Goal: Information Seeking & Learning: Learn about a topic

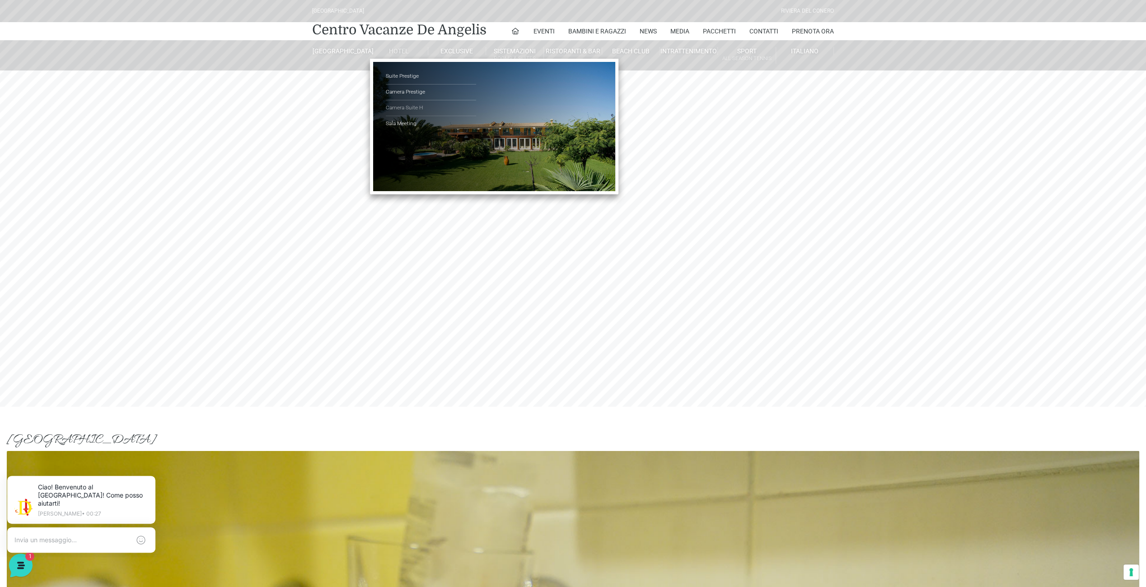
click at [408, 104] on link "Camera Suite H" at bounding box center [431, 108] width 90 height 16
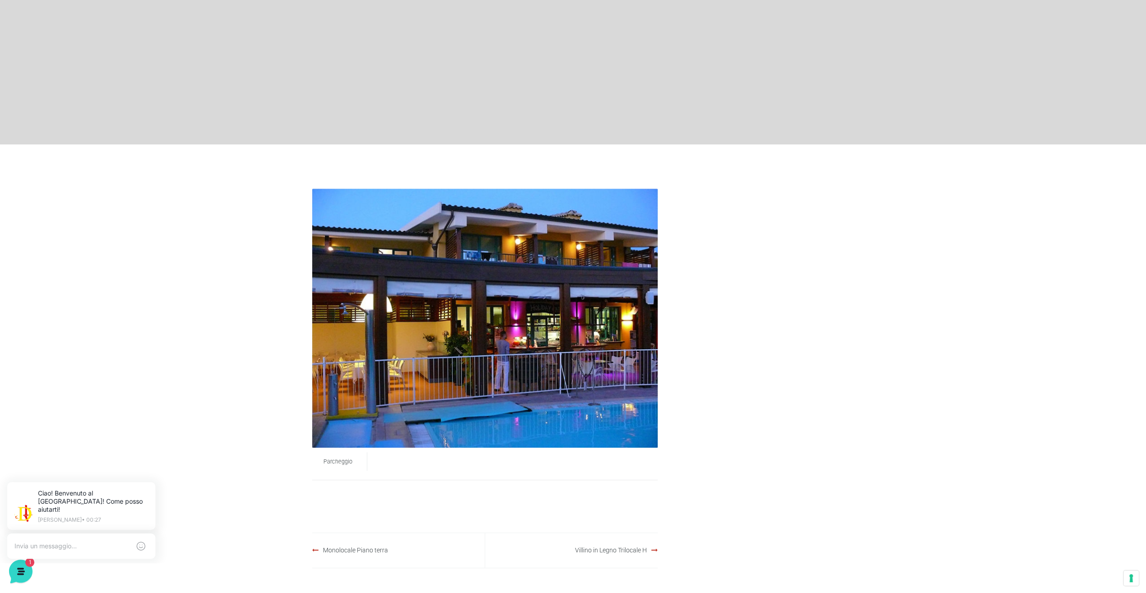
scroll to position [271, 0]
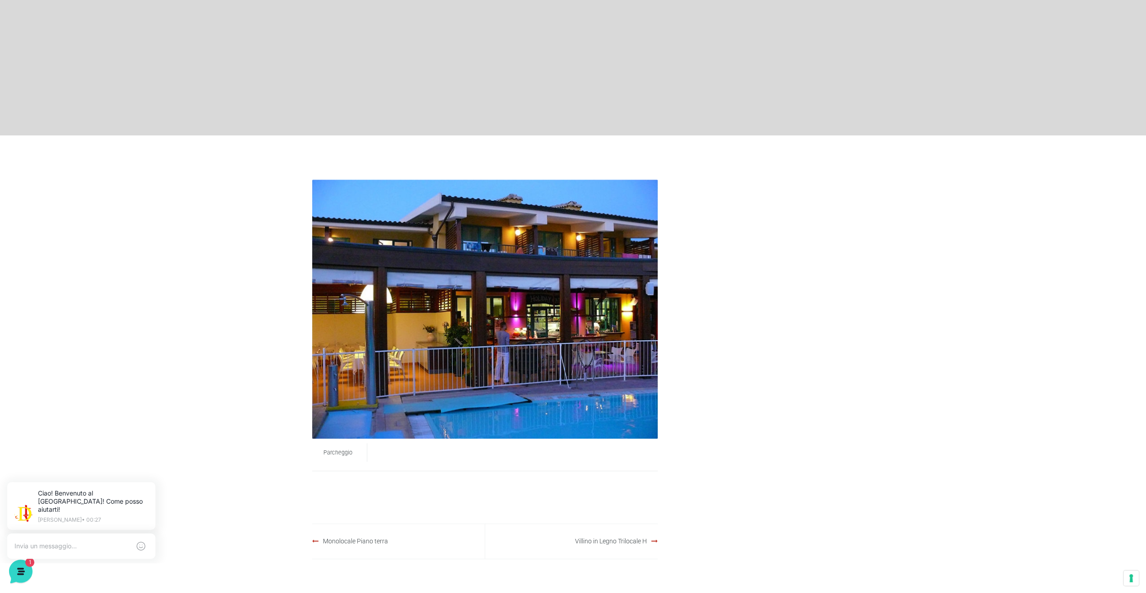
click at [582, 317] on img at bounding box center [484, 309] width 345 height 259
click at [331, 455] on span "Parcheggio" at bounding box center [337, 452] width 29 height 7
click at [468, 337] on img at bounding box center [484, 309] width 345 height 259
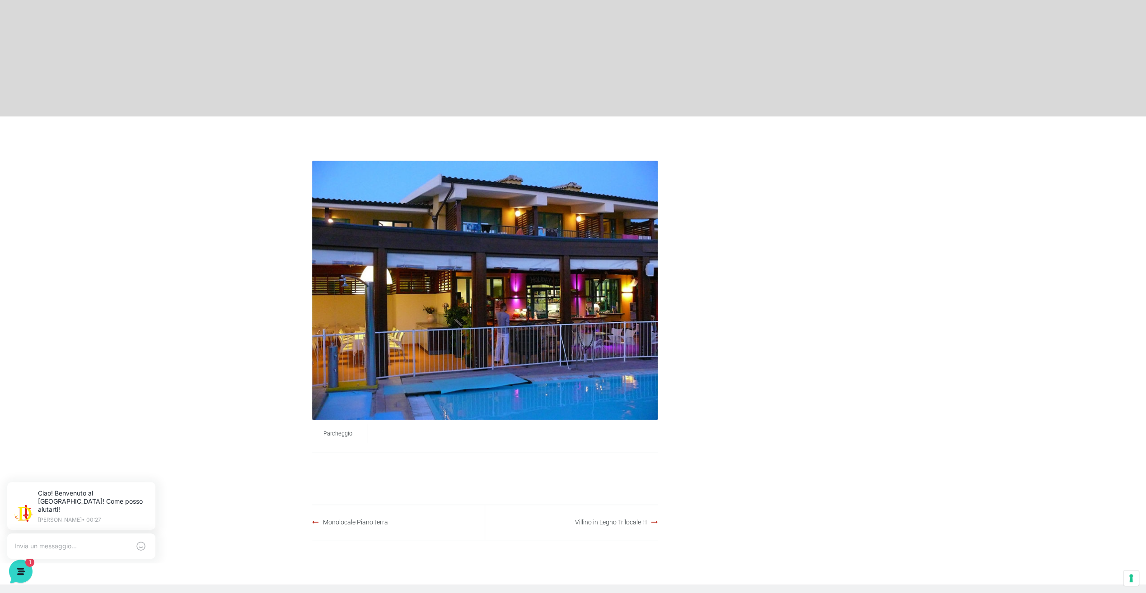
scroll to position [289, 0]
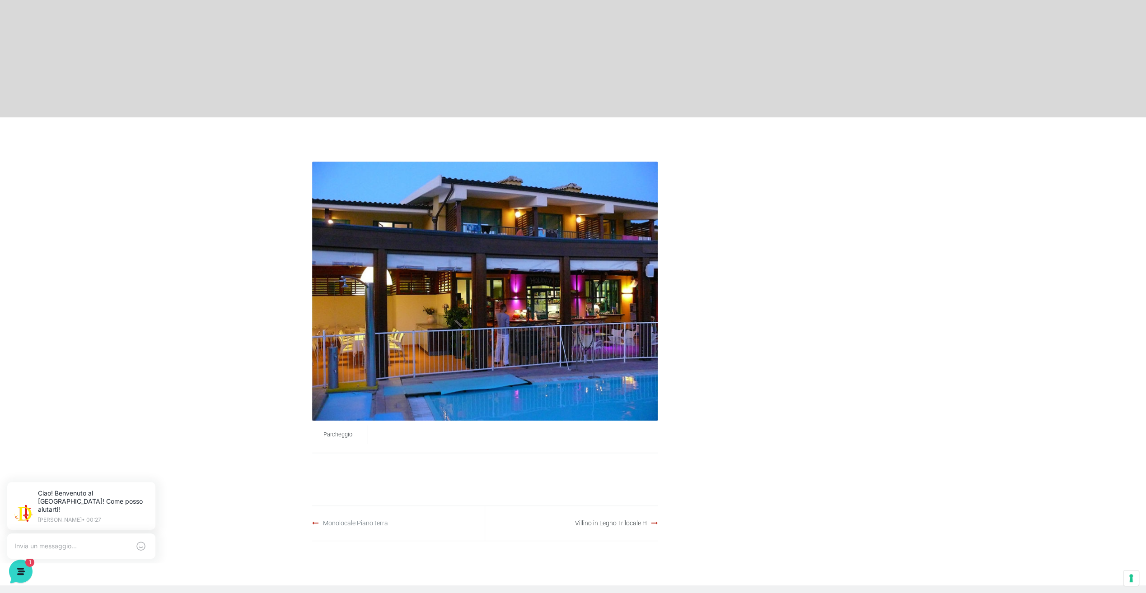
click at [336, 523] on link "Monolocale Piano terra" at bounding box center [355, 523] width 65 height 7
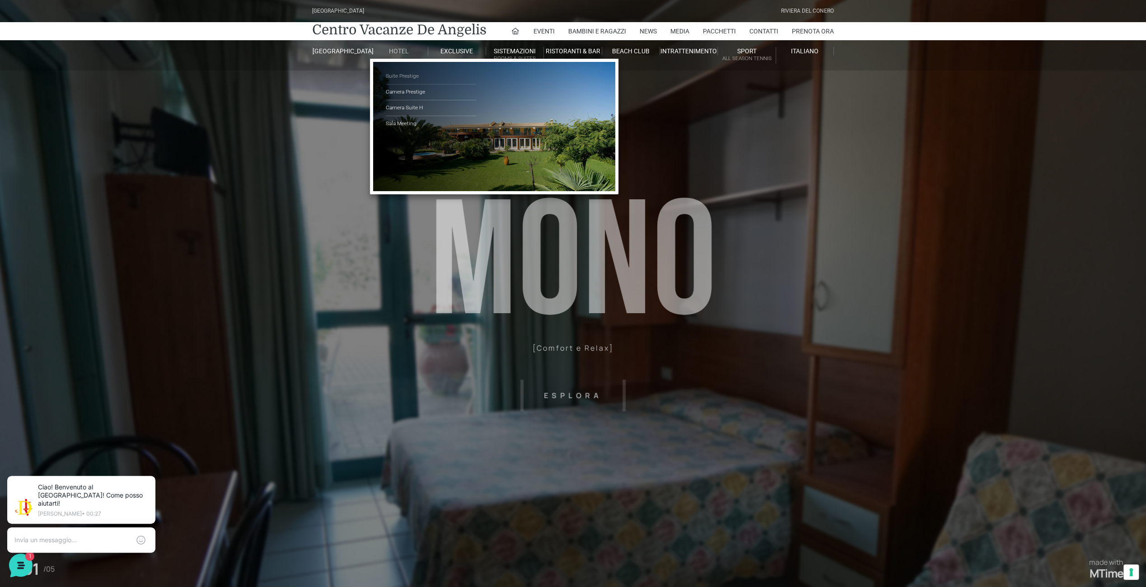
click at [400, 76] on link "Suite Prestige" at bounding box center [431, 77] width 90 height 16
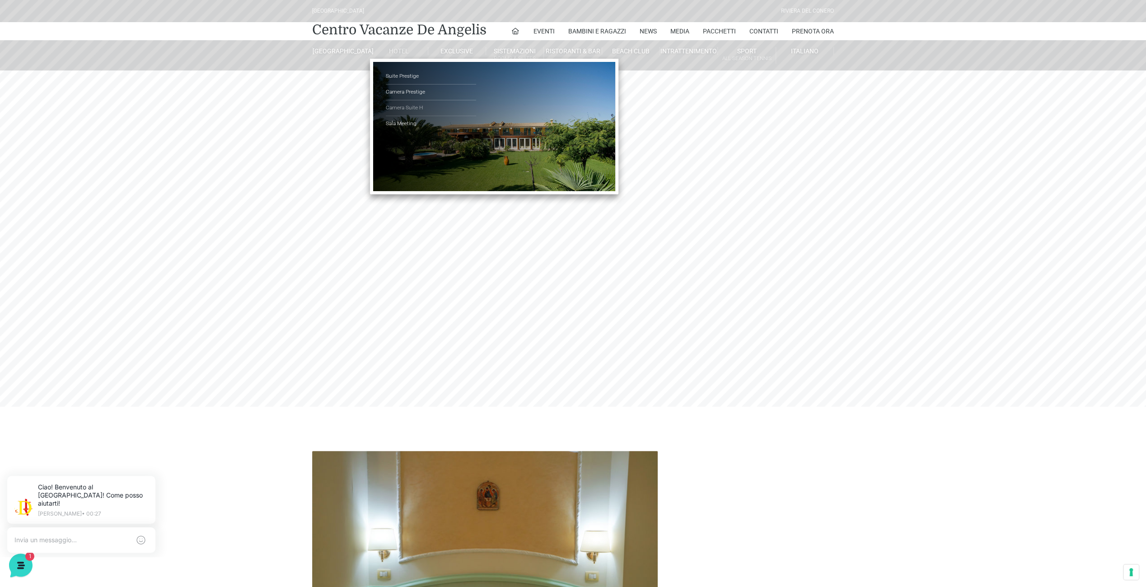
click at [402, 105] on link "Camera Suite H" at bounding box center [431, 108] width 90 height 16
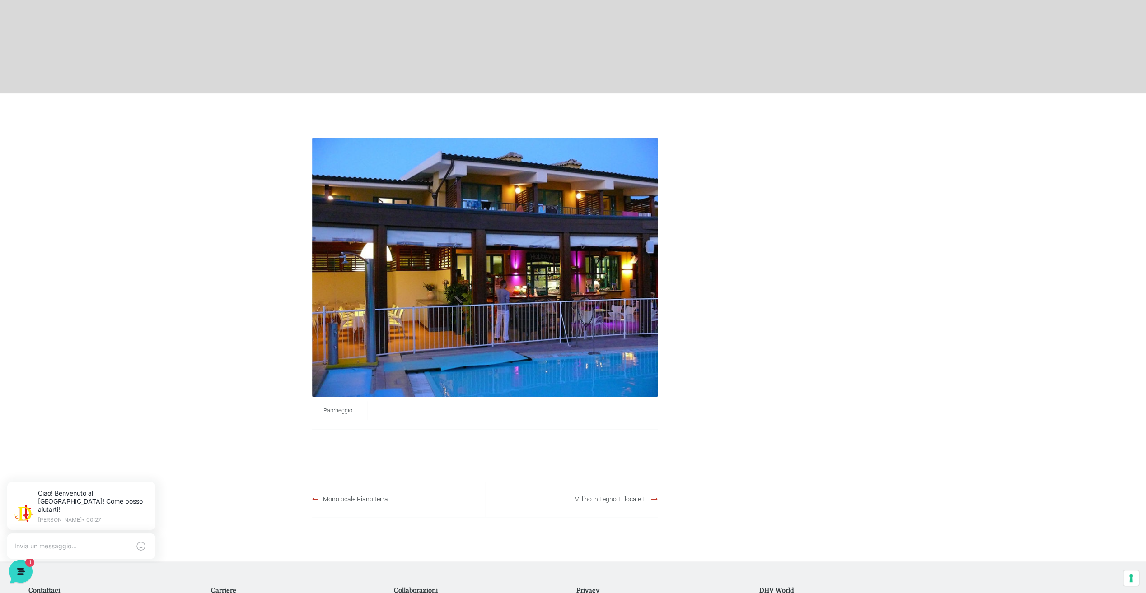
scroll to position [312, 0]
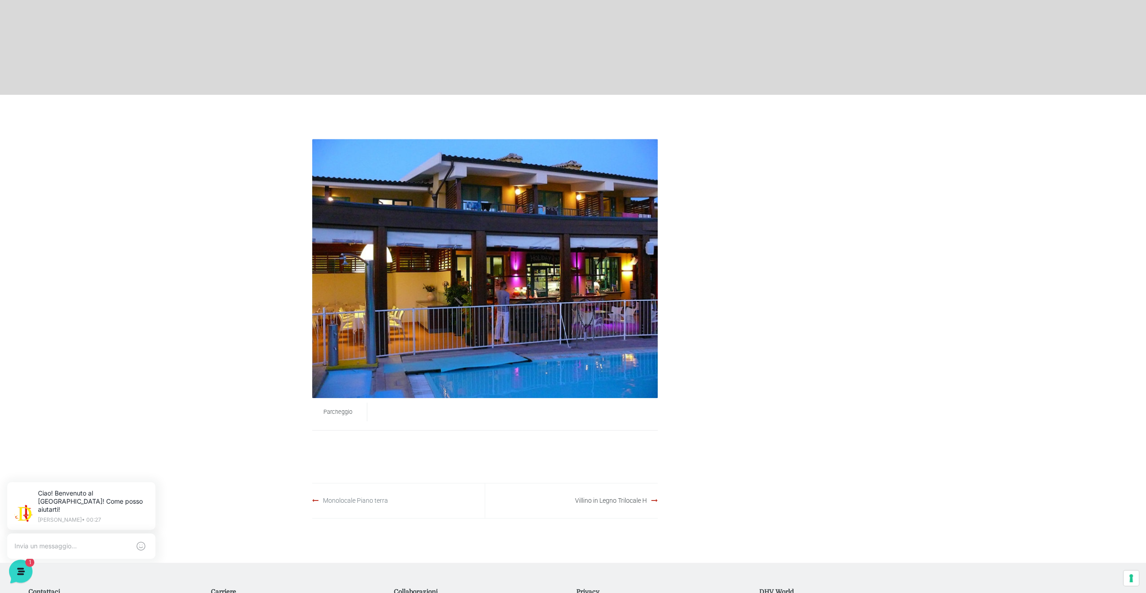
click at [356, 503] on link "Monolocale Piano terra" at bounding box center [355, 500] width 65 height 7
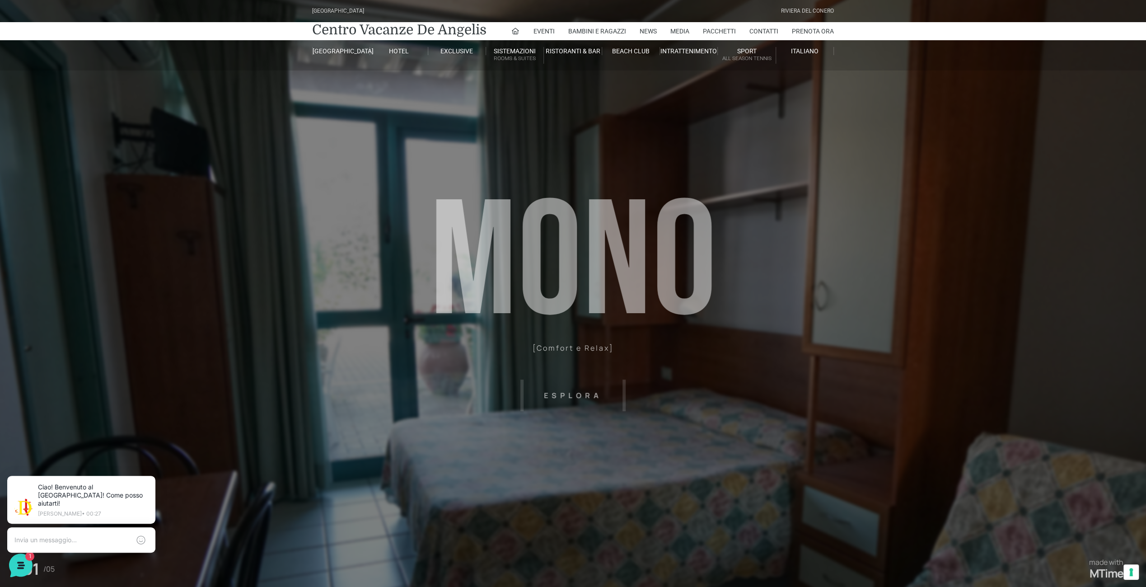
click at [565, 393] on header "Villaggio Hotel Resort Riviera Del Conero Centro Vacanze De Angelis Eventi Miss…" at bounding box center [573, 203] width 1146 height 406
click at [579, 387] on header "Villaggio Hotel Resort Riviera Del Conero Centro Vacanze De Angelis Eventi Miss…" at bounding box center [573, 203] width 1146 height 406
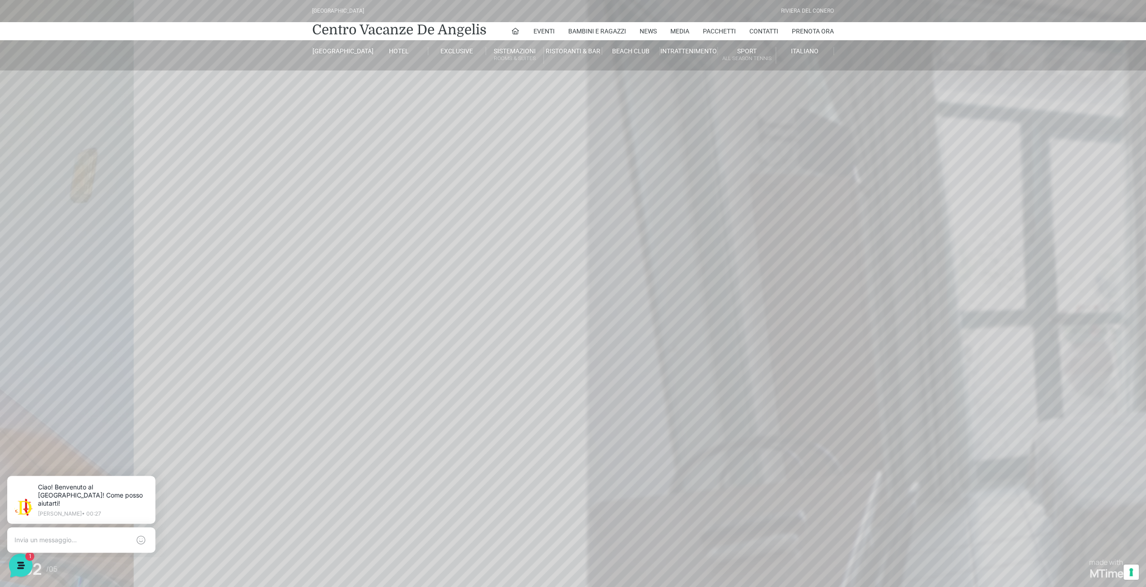
click at [626, 389] on header "Villaggio Hotel Resort Riviera Del Conero Centro Vacanze De Angelis Eventi Miss…" at bounding box center [573, 203] width 1146 height 406
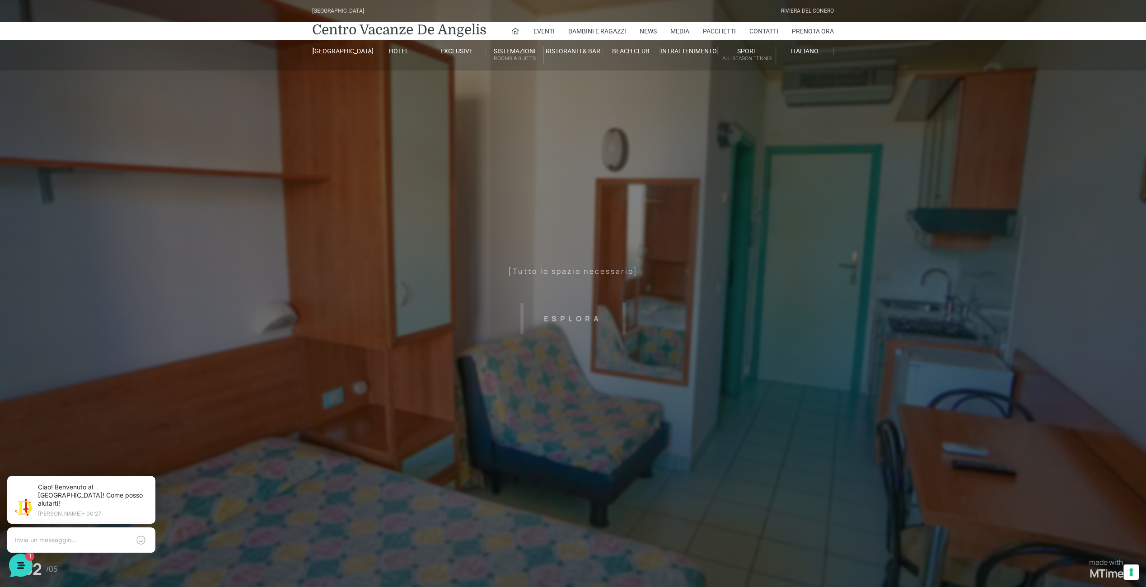
click at [622, 323] on header "Villaggio Hotel Resort Riviera Del Conero Centro Vacanze De Angelis Eventi Miss…" at bounding box center [573, 203] width 1146 height 406
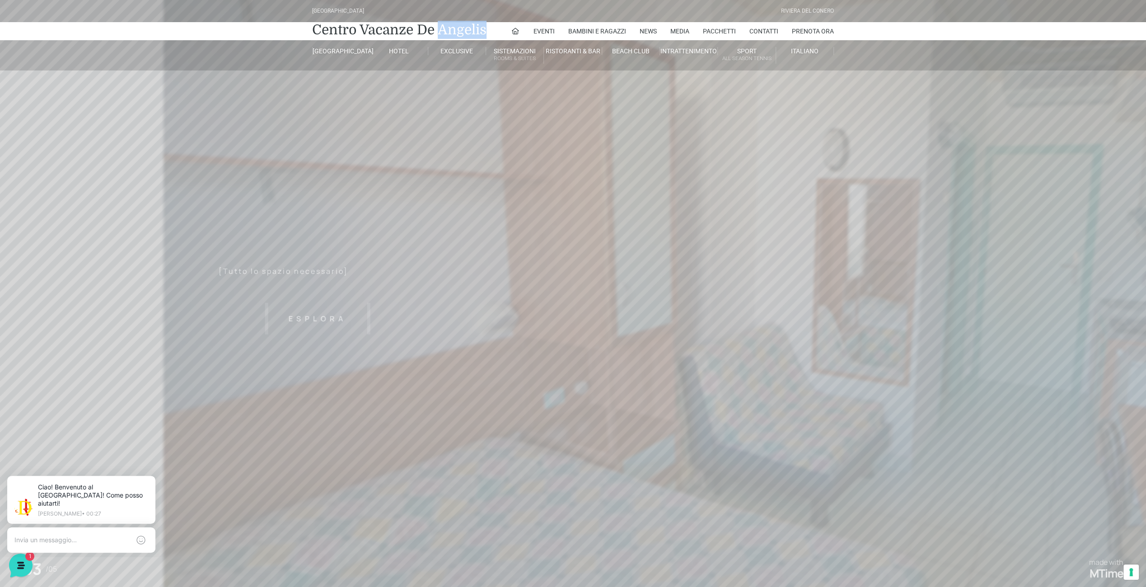
drag, startPoint x: 710, startPoint y: 339, endPoint x: 438, endPoint y: 317, distance: 273.2
click at [438, 317] on header "Villaggio Hotel Resort Riviera Del Conero Centro Vacanze De Angelis Eventi Miss…" at bounding box center [573, 203] width 1146 height 406
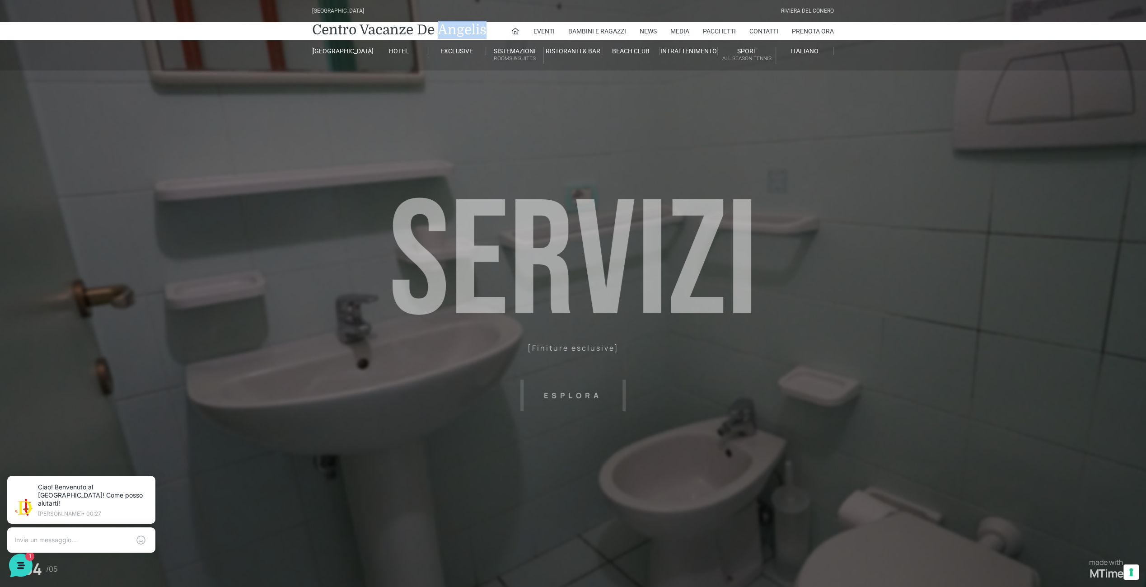
click at [694, 385] on header "Villaggio Hotel Resort Riviera Del Conero Centro Vacanze De Angelis Eventi Miss…" at bounding box center [573, 203] width 1146 height 406
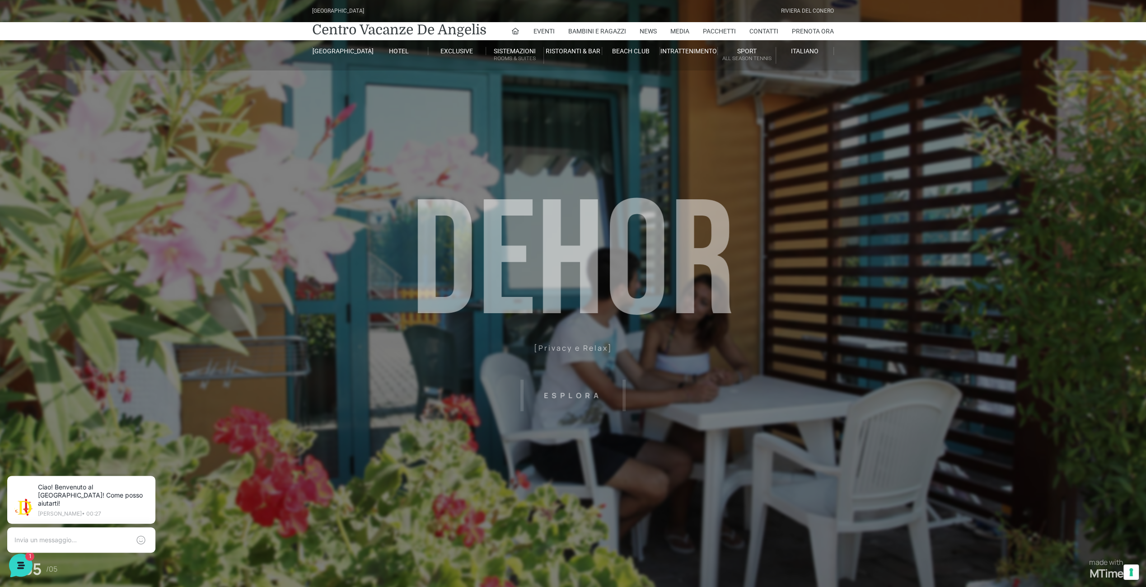
click at [569, 391] on header "Villaggio Hotel Resort Riviera Del Conero Centro Vacanze De Angelis Eventi Miss…" at bounding box center [573, 203] width 1146 height 406
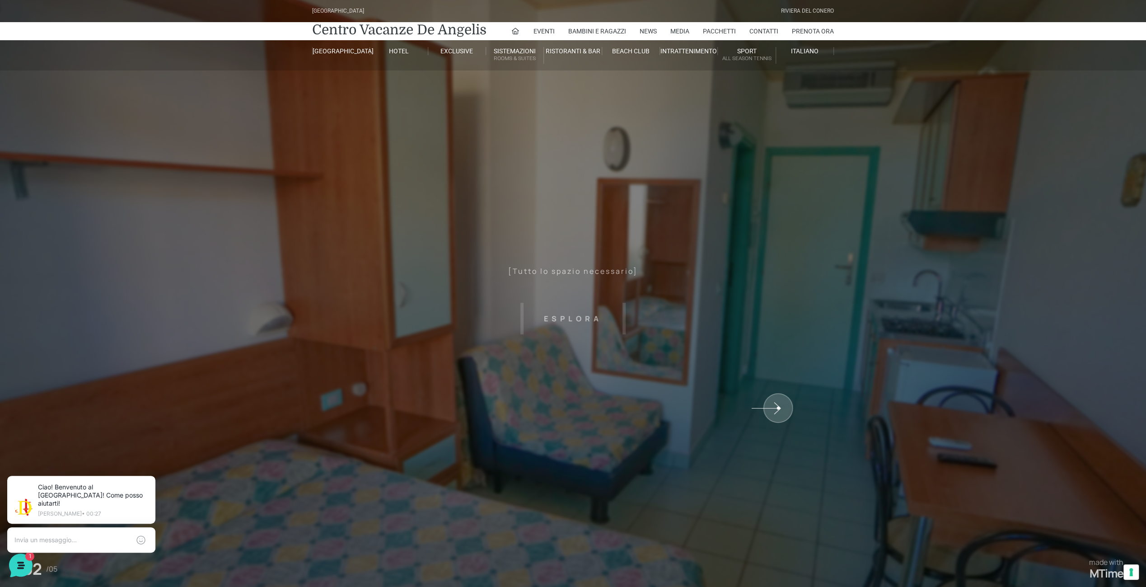
click at [778, 407] on sr7-shp at bounding box center [955, 296] width 382 height 593
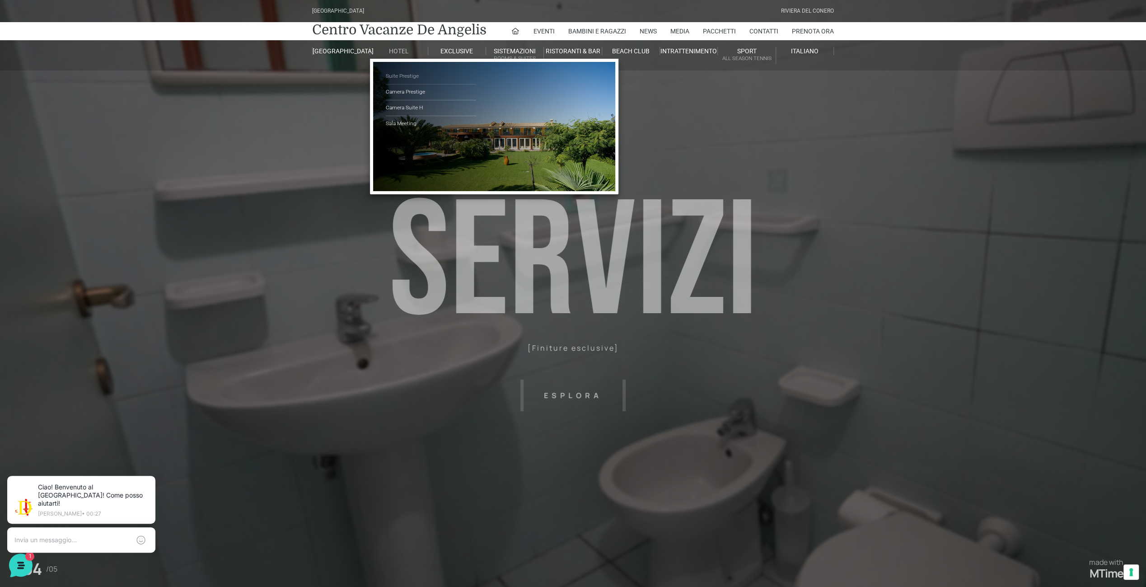
click at [406, 74] on link "Suite Prestige" at bounding box center [431, 77] width 90 height 16
